Goal: Information Seeking & Learning: Learn about a topic

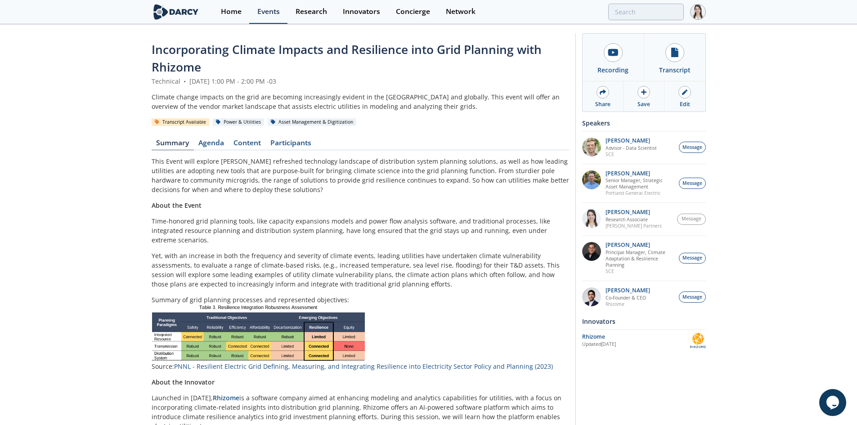
click at [272, 15] on div "Events" at bounding box center [268, 11] width 22 height 7
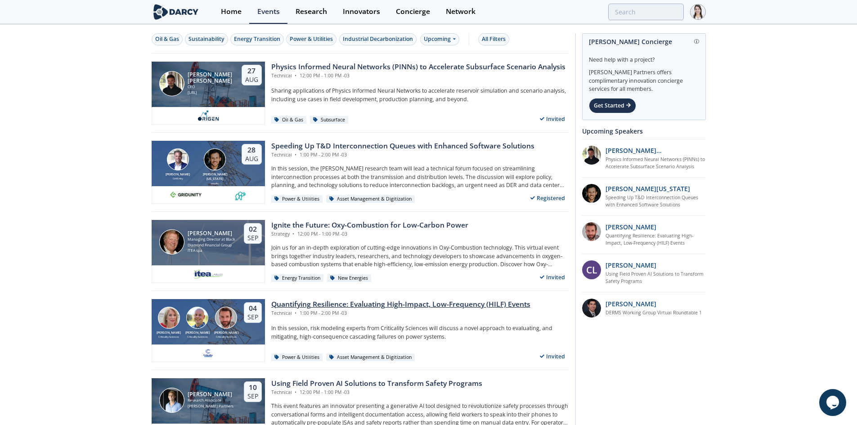
click at [320, 301] on div "Quantifying Resilience: Evaluating High-Impact, Low-Frequency (HILF) Events" at bounding box center [400, 304] width 259 height 11
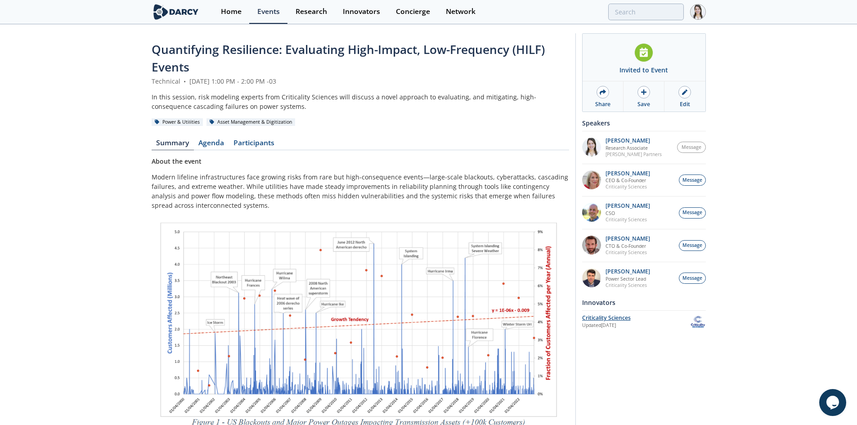
click at [604, 320] on div "Criticality Sciences" at bounding box center [636, 318] width 108 height 8
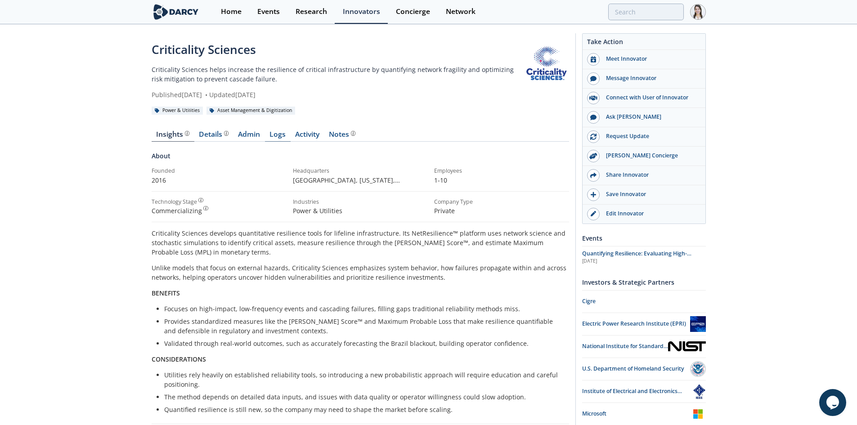
click at [273, 132] on link "Logs" at bounding box center [278, 136] width 26 height 11
